Goal: Task Accomplishment & Management: Manage account settings

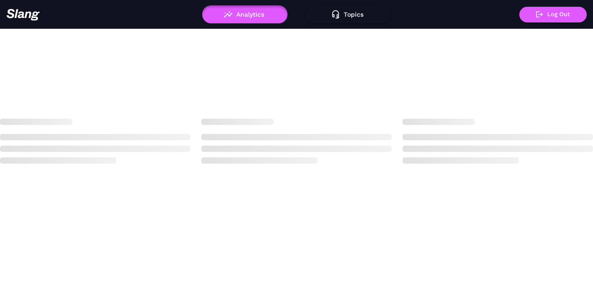
click at [109, 18] on div at bounding box center [104, 15] width 196 height 12
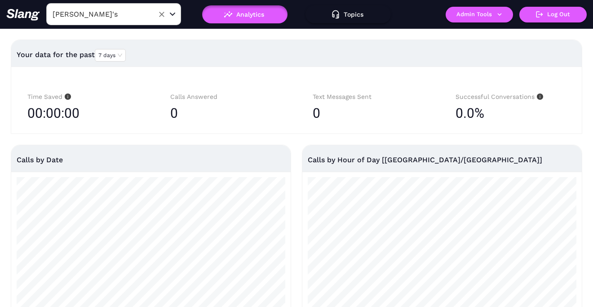
click at [115, 14] on input "Amelia Gene's" at bounding box center [99, 14] width 99 height 14
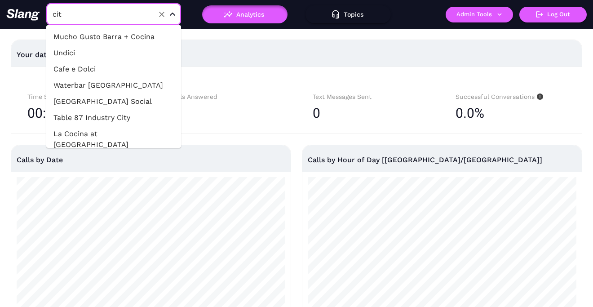
type input "citi"
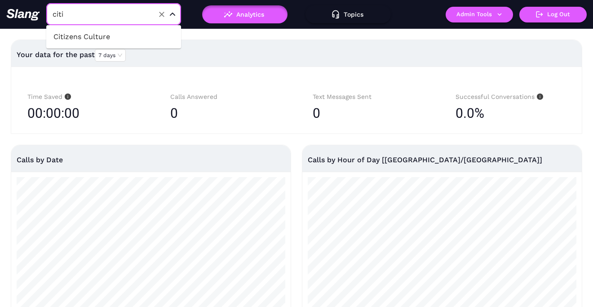
click at [82, 32] on li "Citizens Culture" at bounding box center [113, 37] width 135 height 16
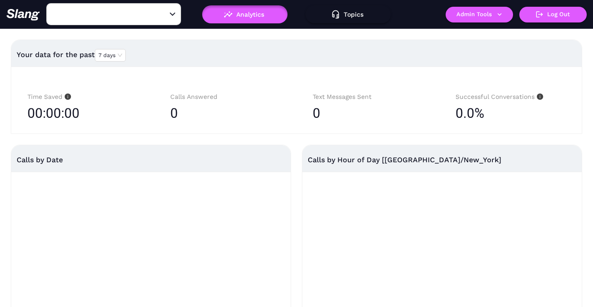
type input "Citizens Culture"
click at [470, 13] on button "Admin Tools" at bounding box center [478, 15] width 67 height 16
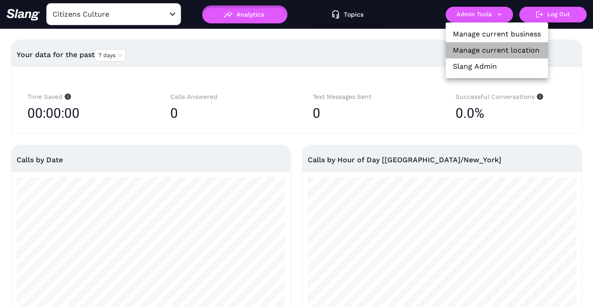
click at [470, 53] on link "Manage current location" at bounding box center [496, 50] width 87 height 11
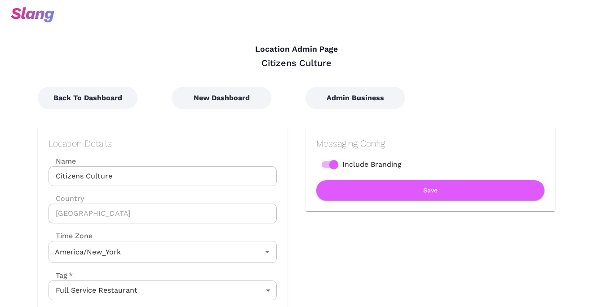
type input "Eastern Time"
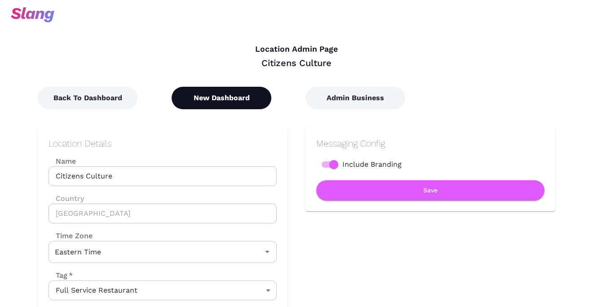
click at [209, 101] on button "New Dashboard" at bounding box center [221, 98] width 100 height 22
